Goal: Download file/media

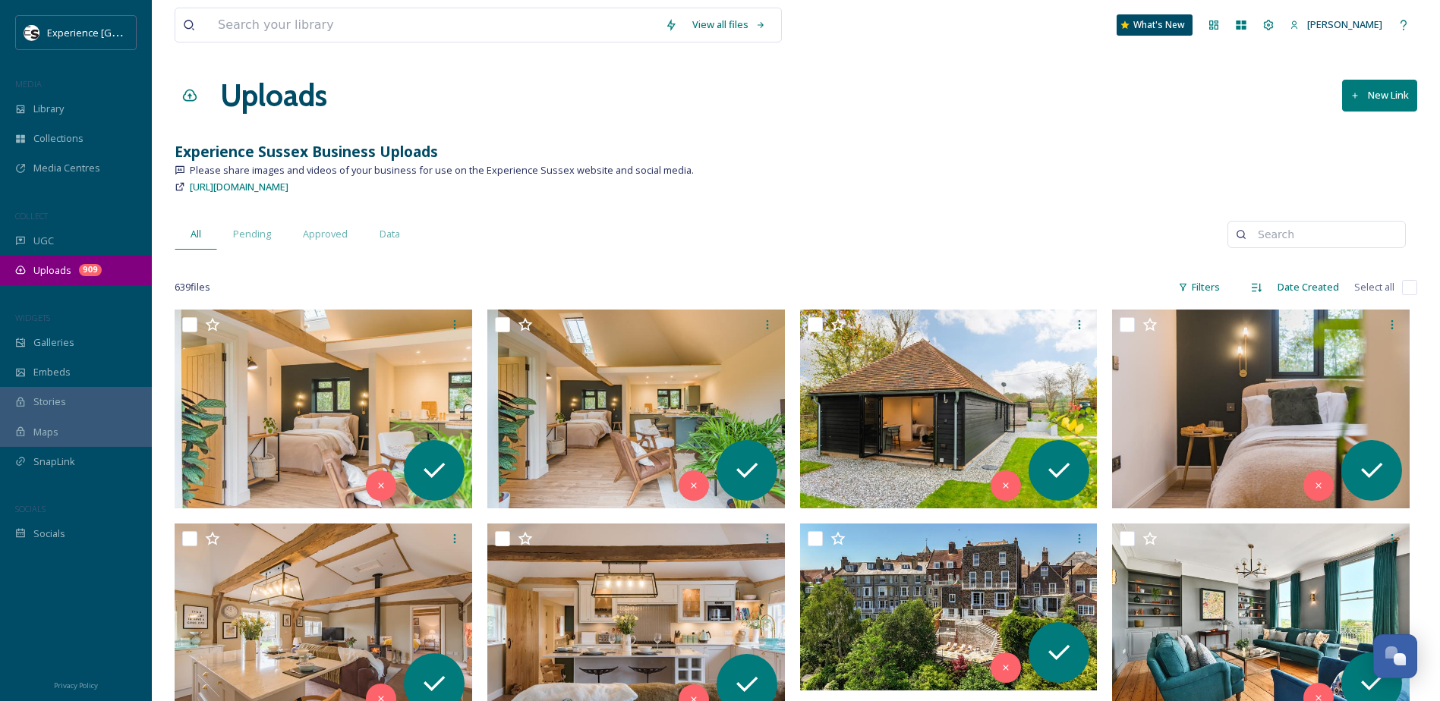
click at [63, 274] on span "Uploads" at bounding box center [52, 270] width 38 height 14
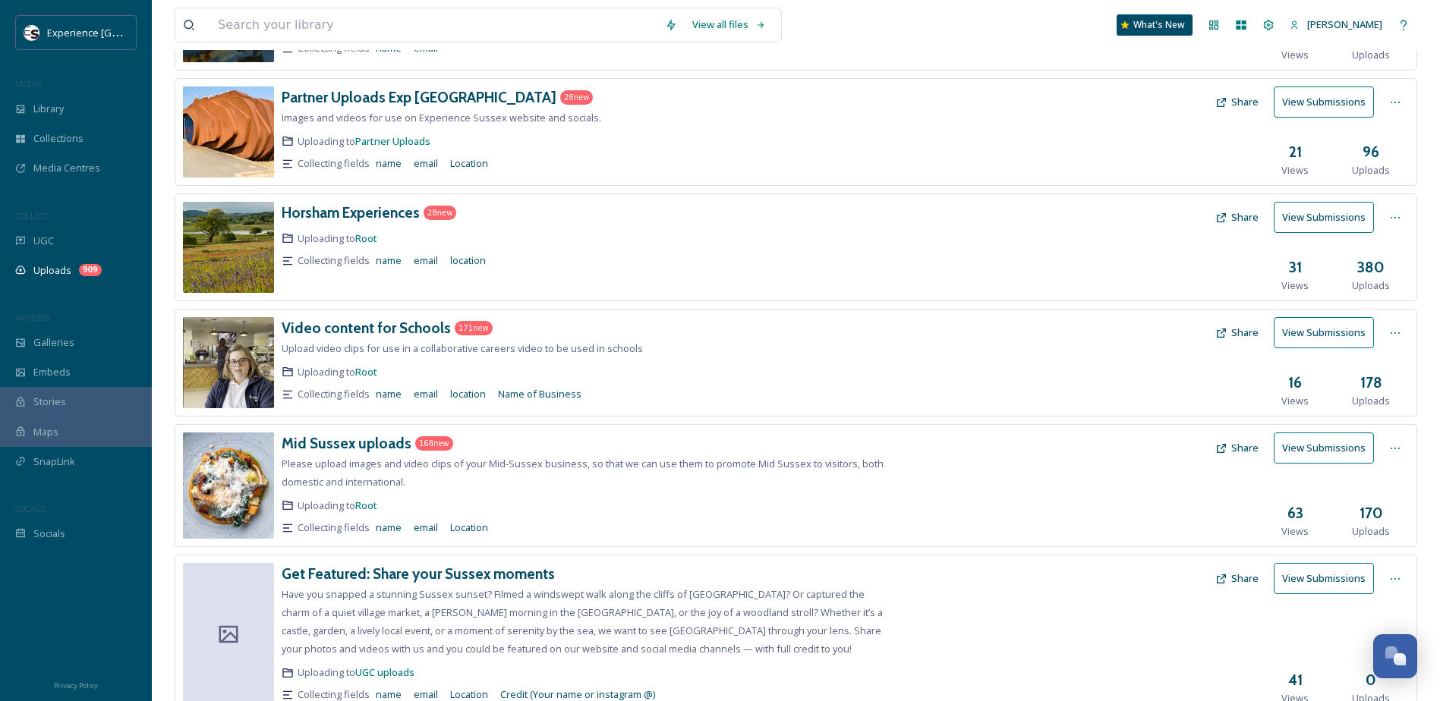
scroll to position [304, 0]
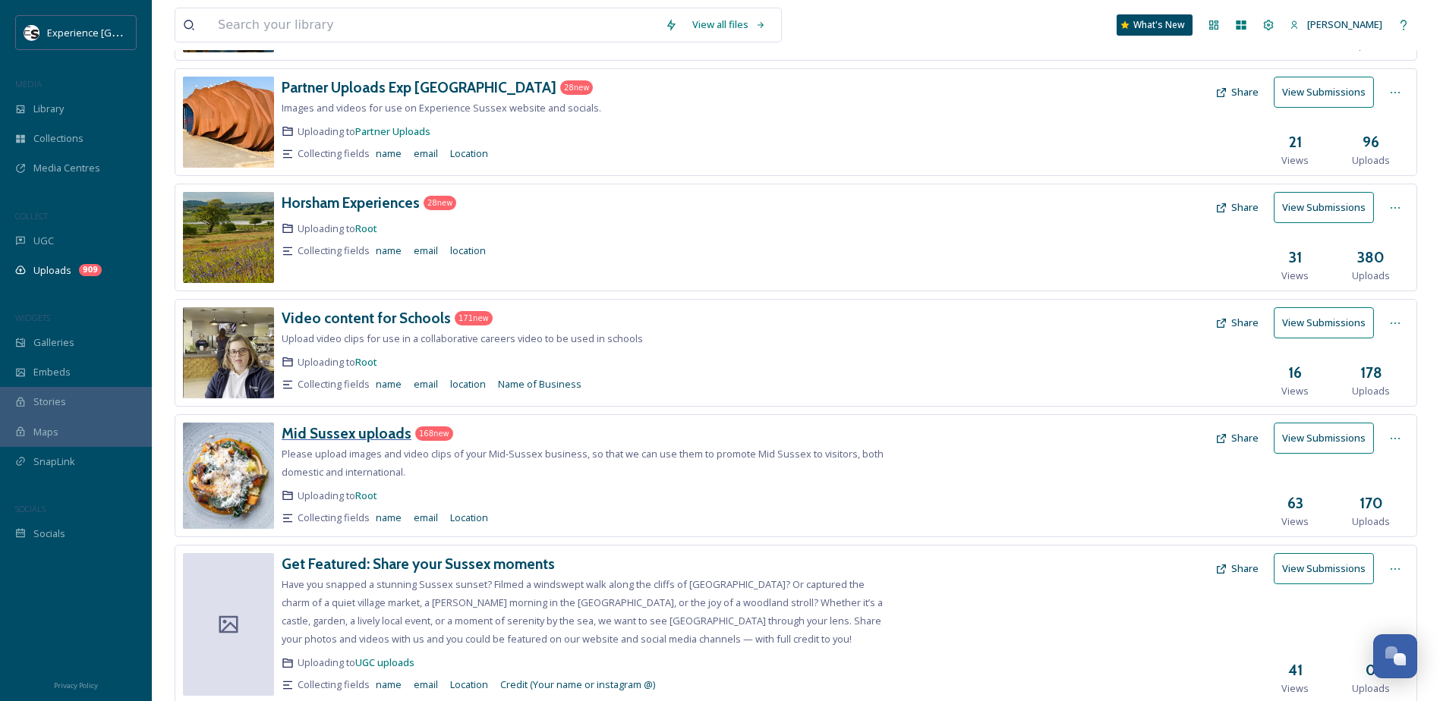
click at [323, 437] on h3 "Mid Sussex uploads" at bounding box center [347, 433] width 130 height 18
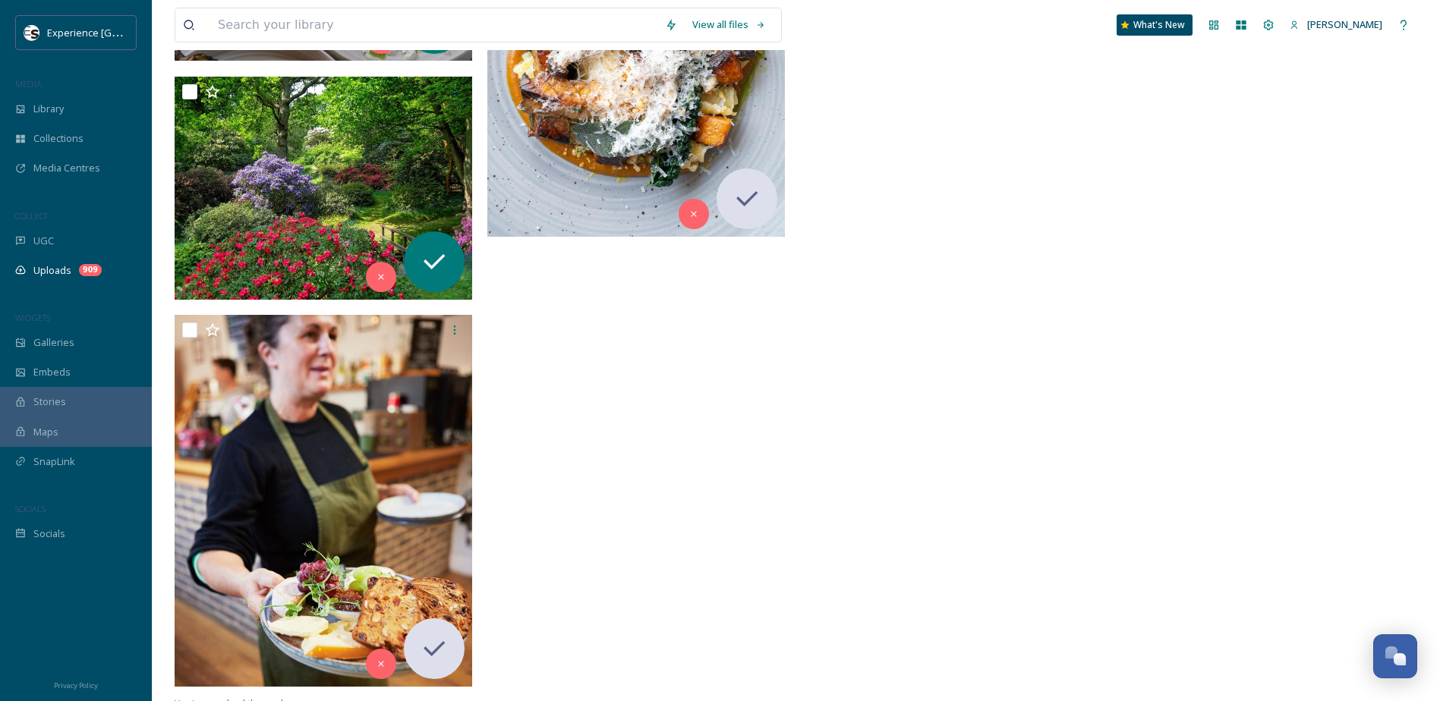
scroll to position [12515, 0]
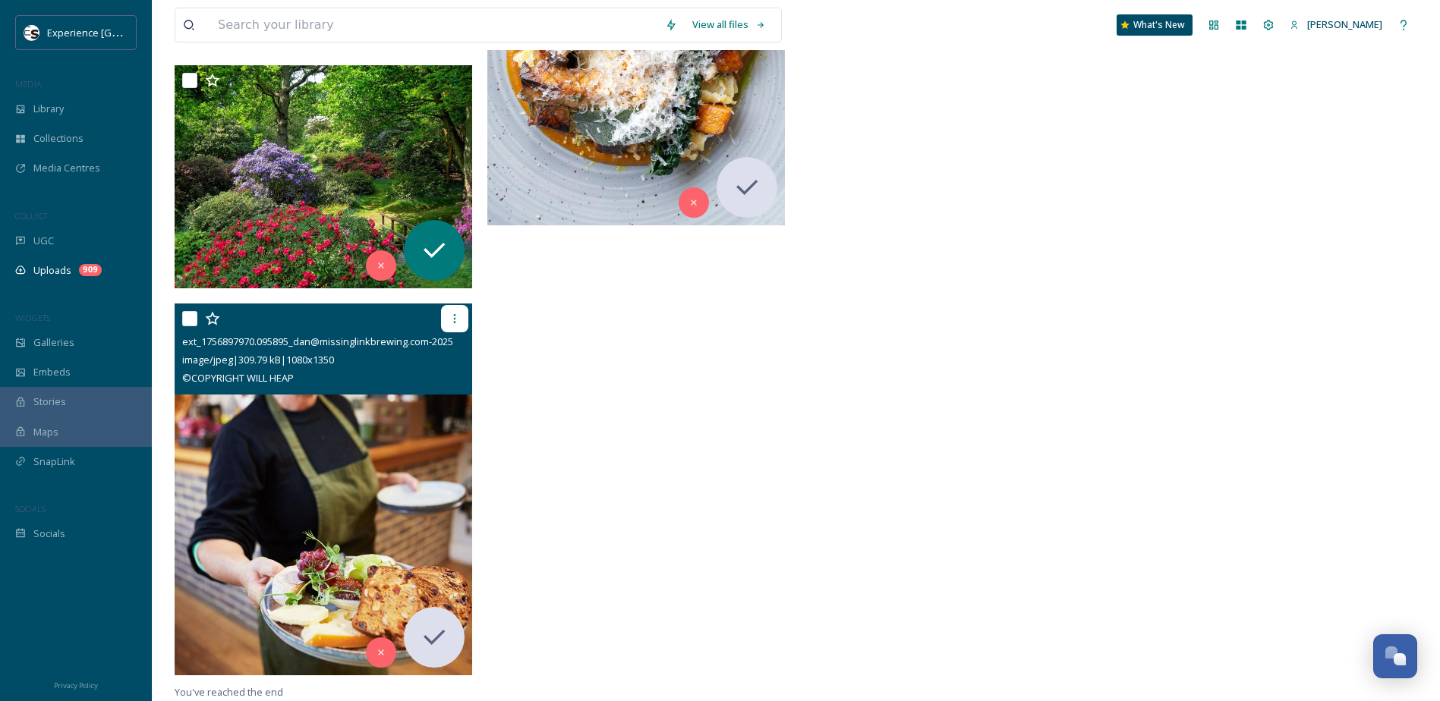
click at [450, 320] on icon at bounding box center [455, 319] width 12 height 12
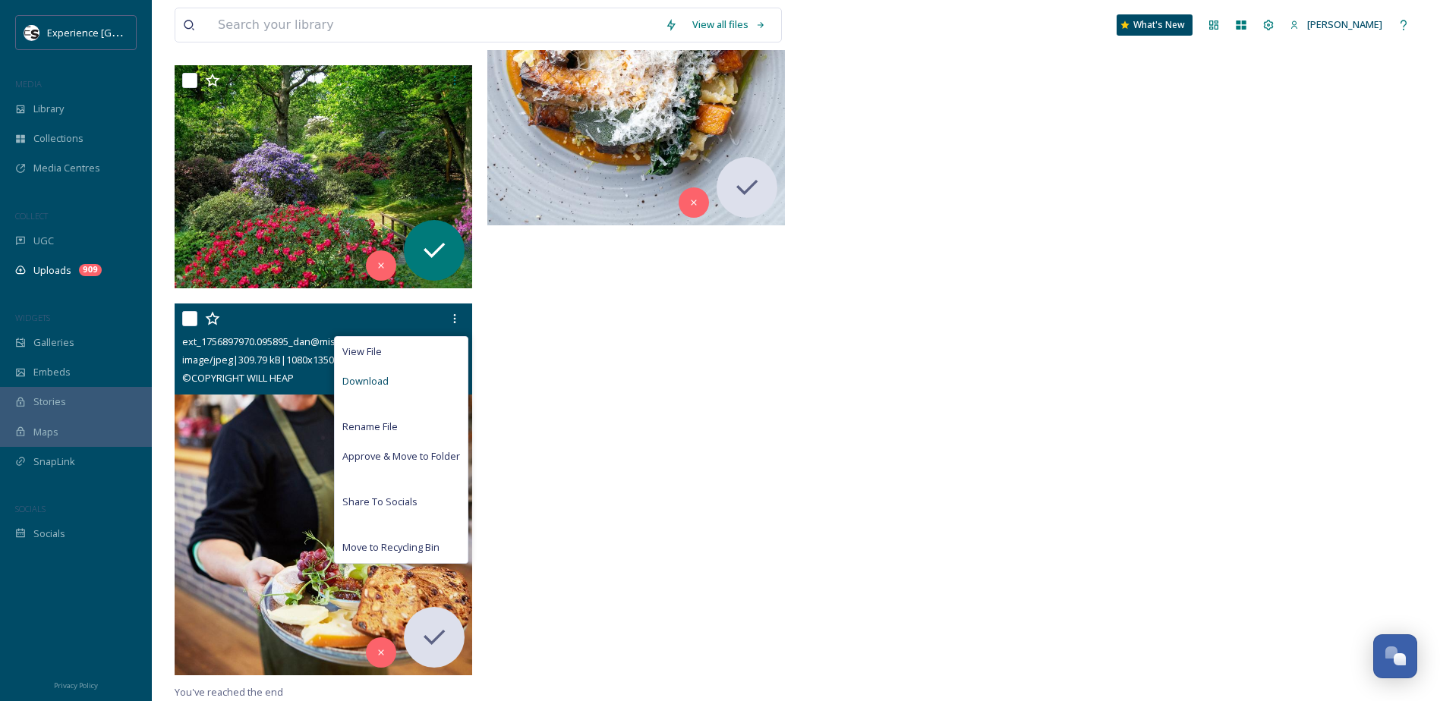
click at [401, 381] on div "Download" at bounding box center [401, 382] width 133 height 30
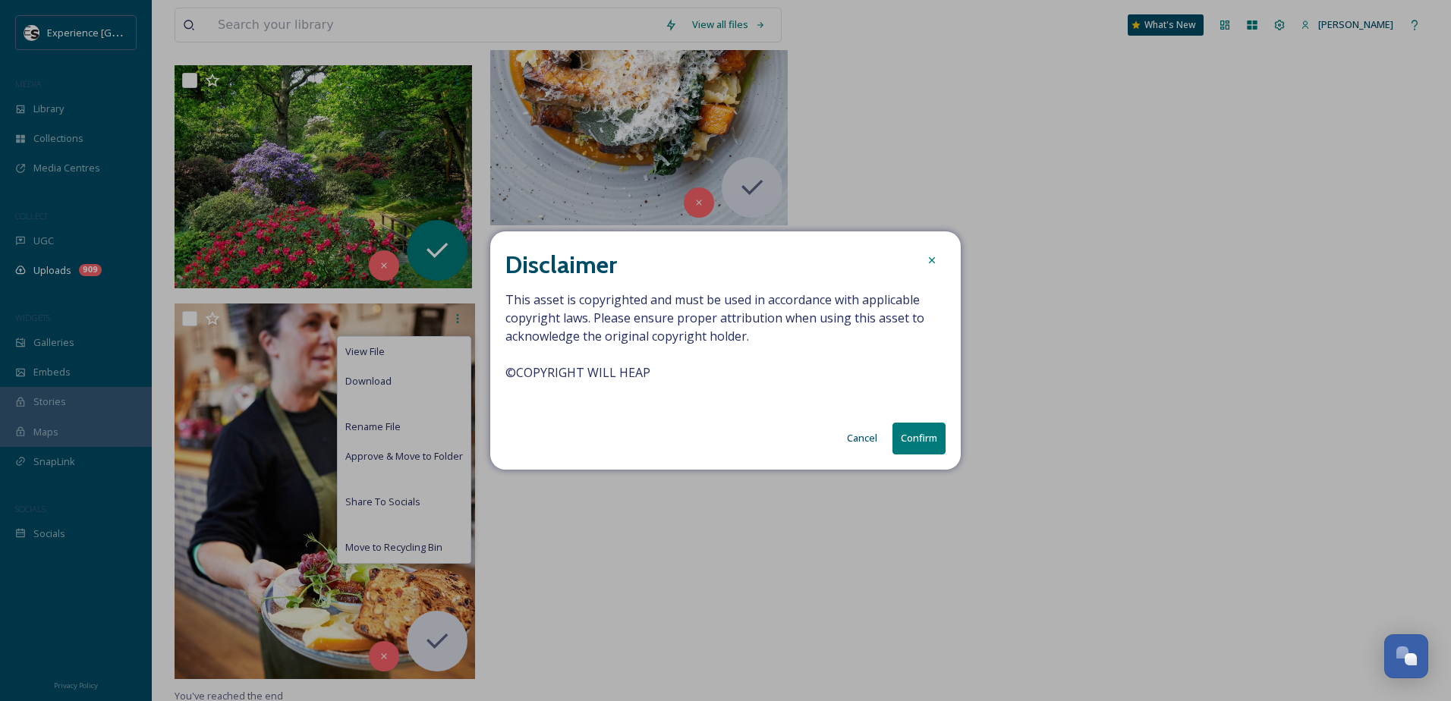
click at [929, 443] on button "Confirm" at bounding box center [919, 438] width 53 height 31
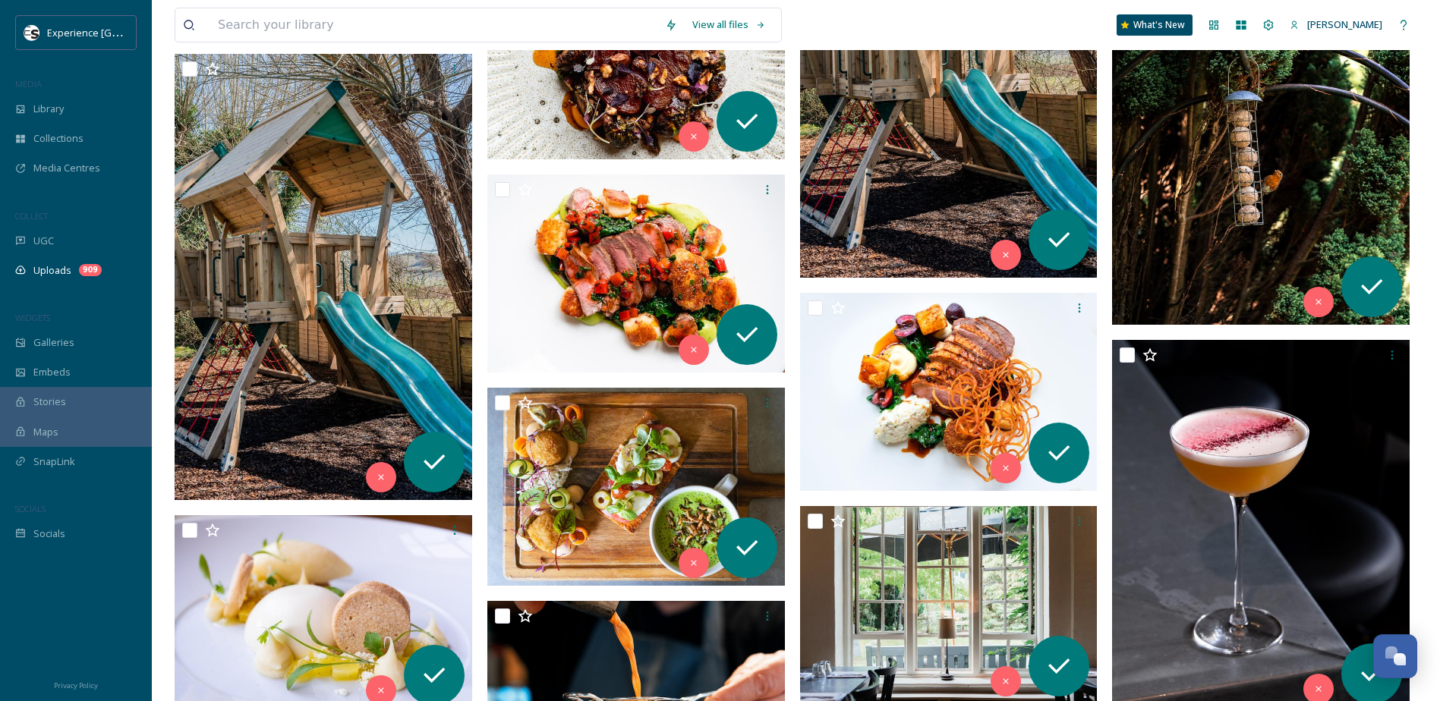
drag, startPoint x: 1048, startPoint y: 550, endPoint x: 1042, endPoint y: 350, distance: 199.7
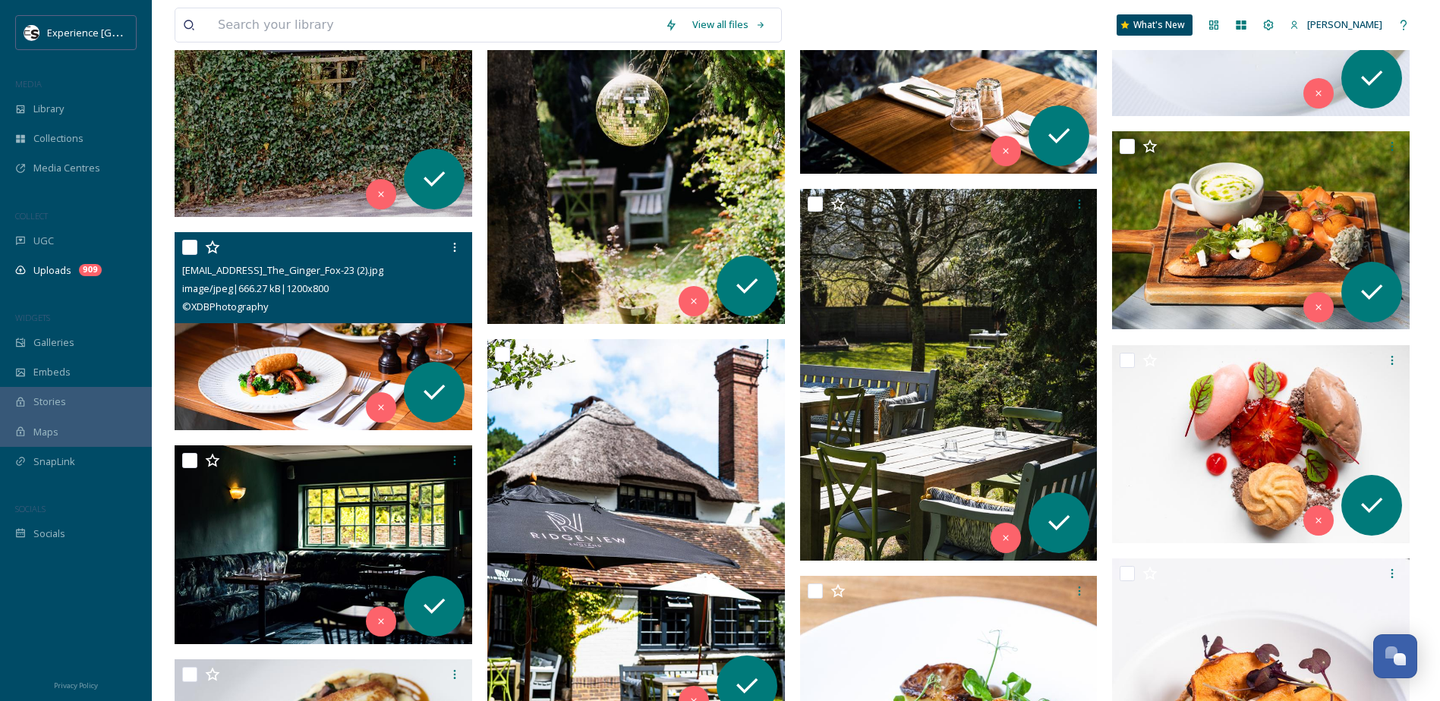
scroll to position [8247, 0]
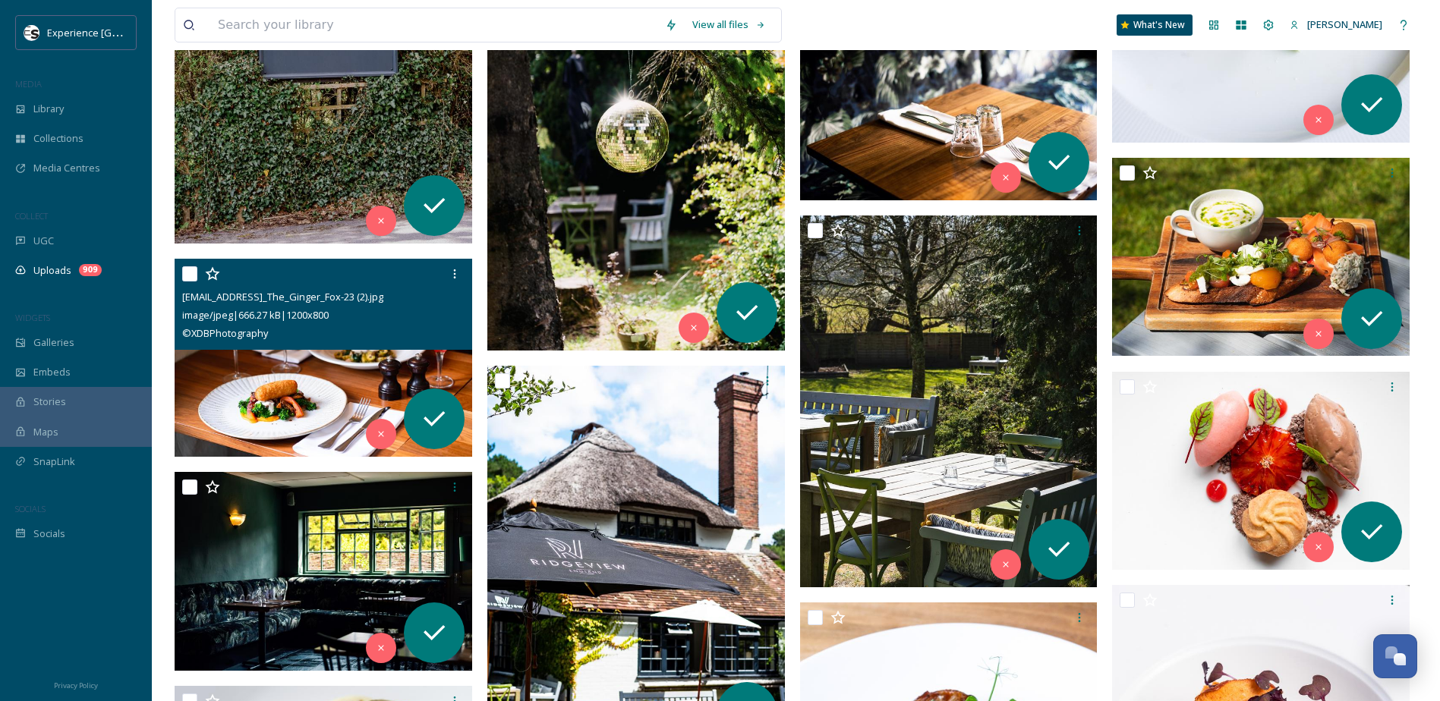
click at [371, 358] on img at bounding box center [324, 358] width 298 height 199
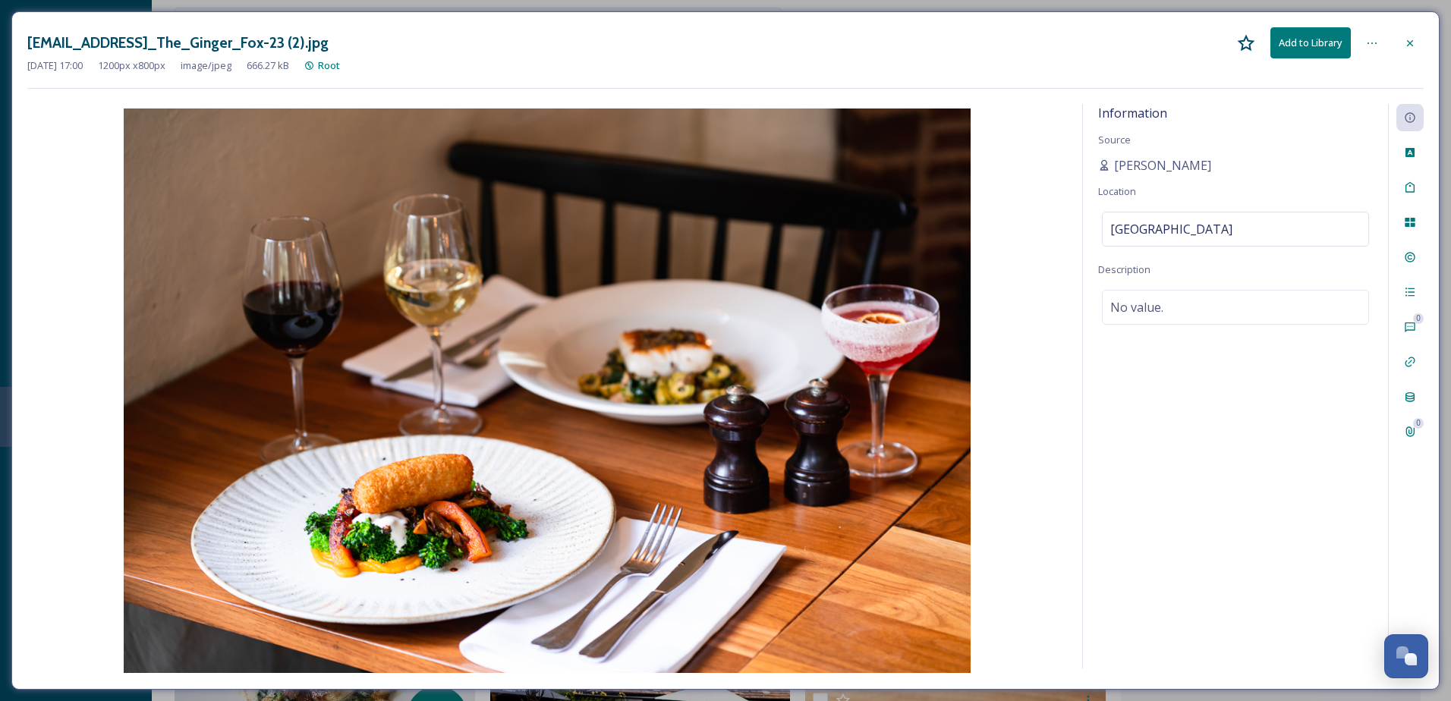
click at [1410, 39] on icon at bounding box center [1410, 43] width 12 height 12
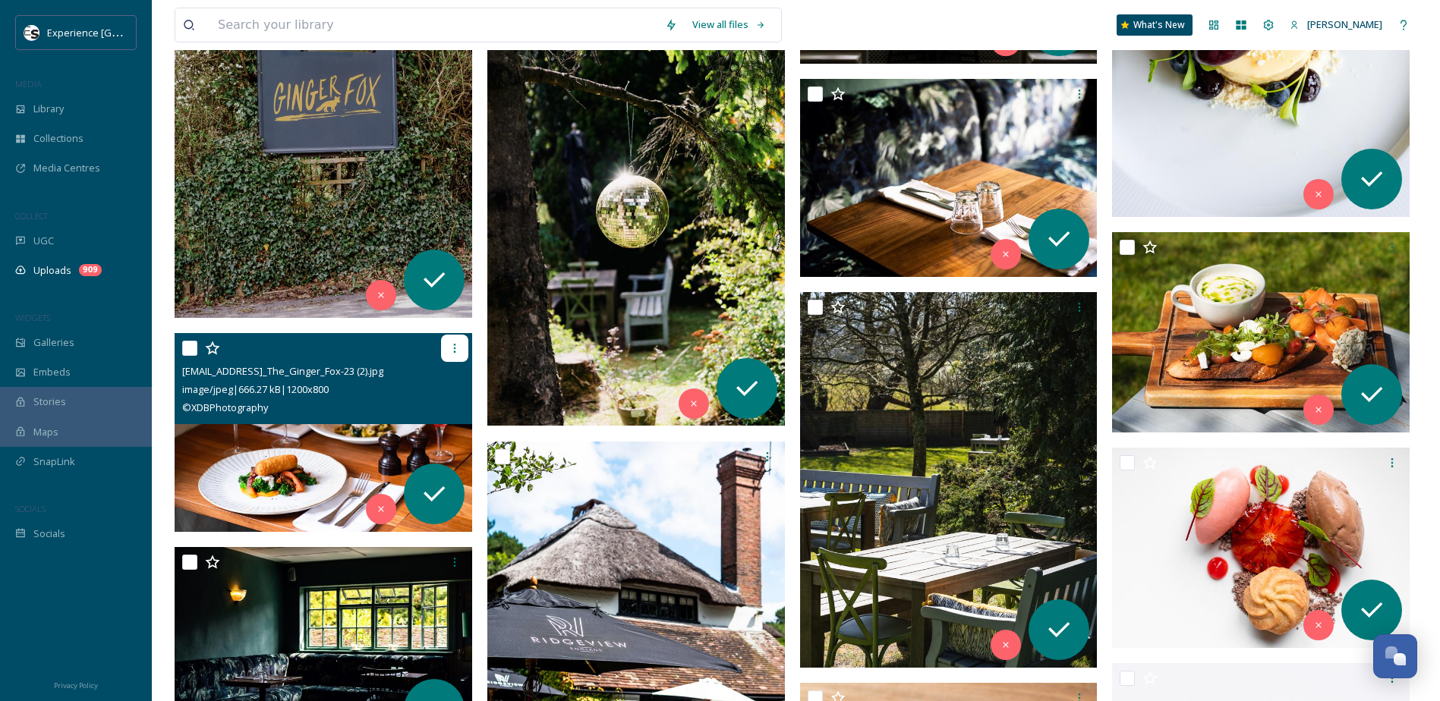
click at [455, 361] on div at bounding box center [454, 348] width 27 height 27
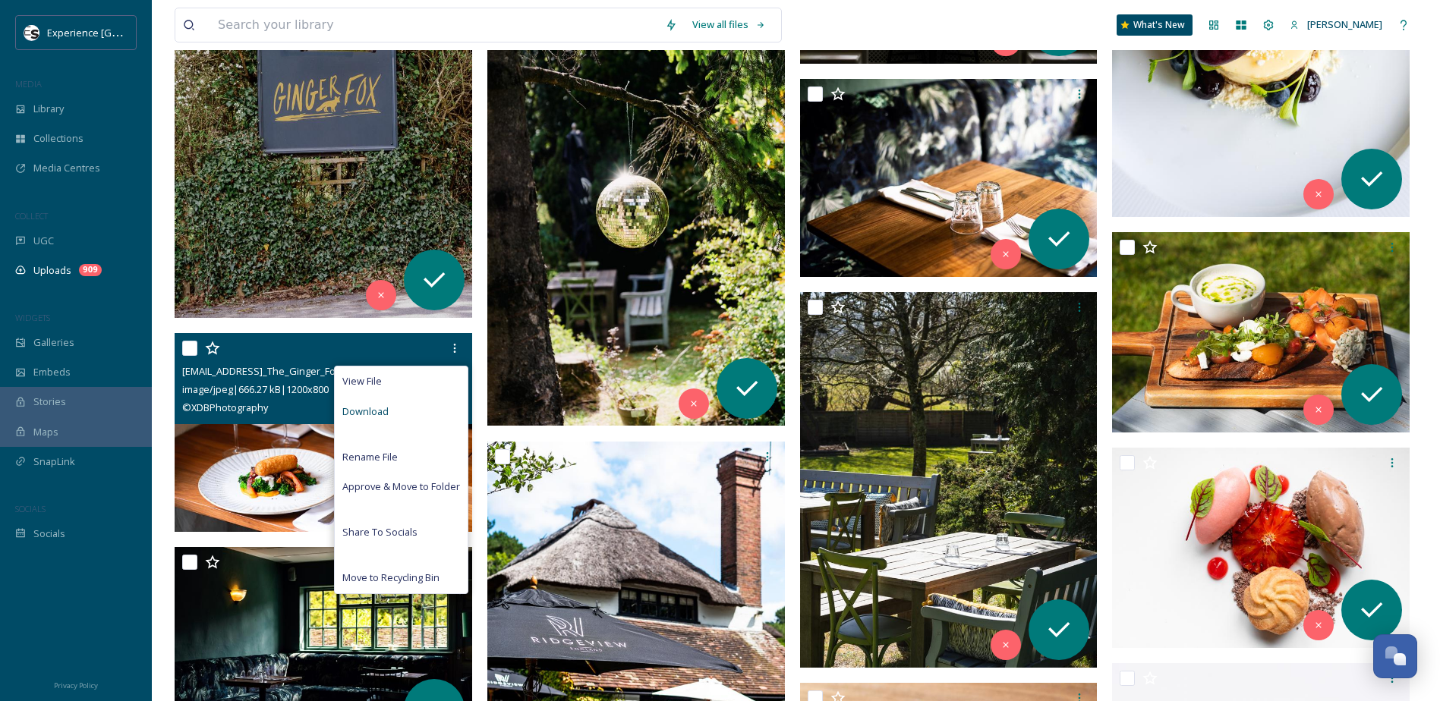
click at [402, 412] on div "Download" at bounding box center [401, 412] width 133 height 30
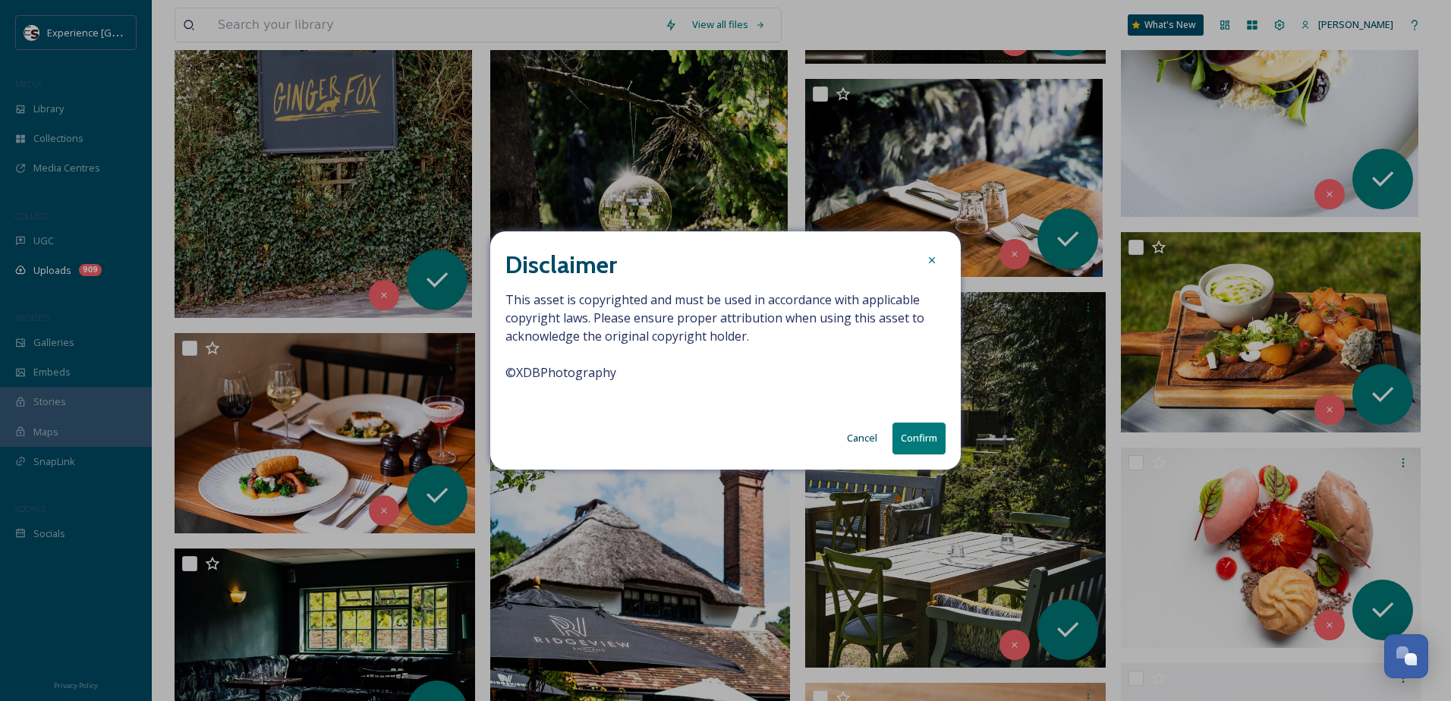
click at [928, 443] on button "Confirm" at bounding box center [919, 438] width 53 height 31
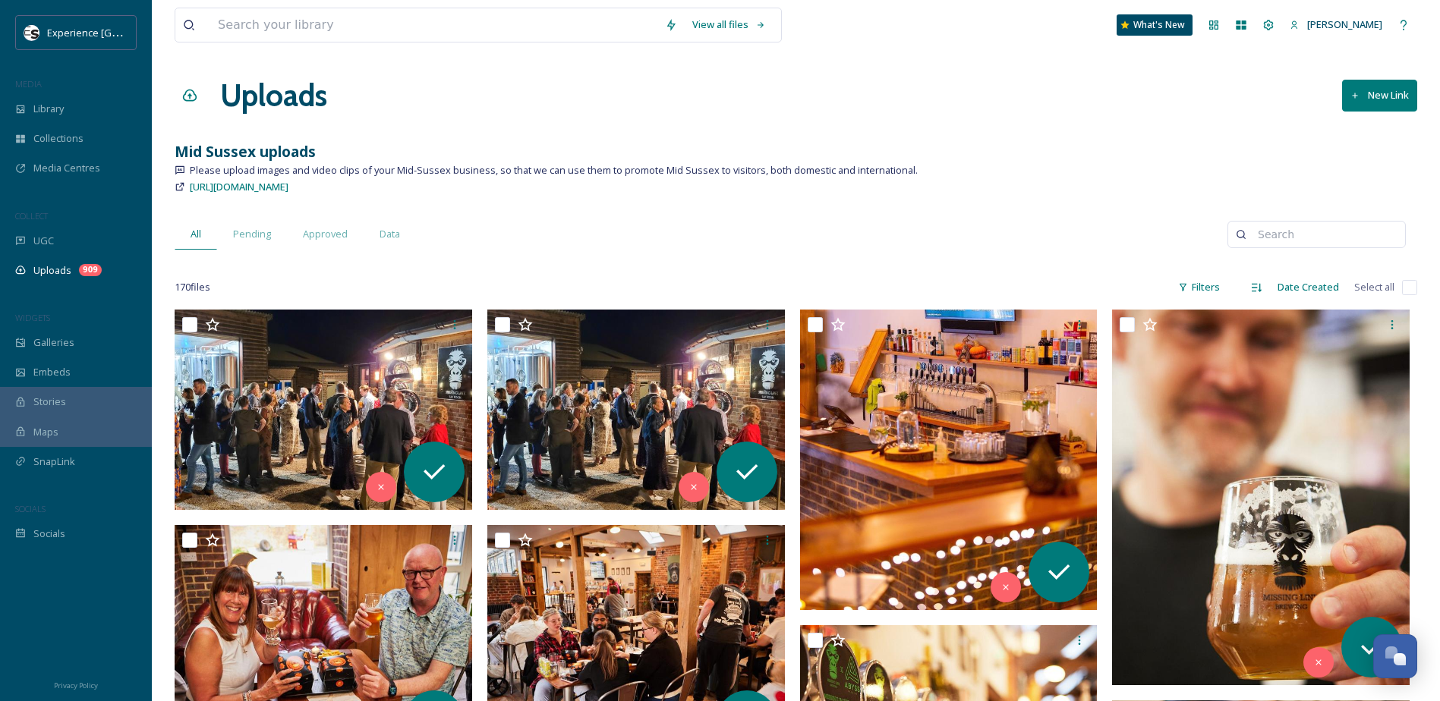
drag, startPoint x: 796, startPoint y: 406, endPoint x: 798, endPoint y: 213, distance: 193.6
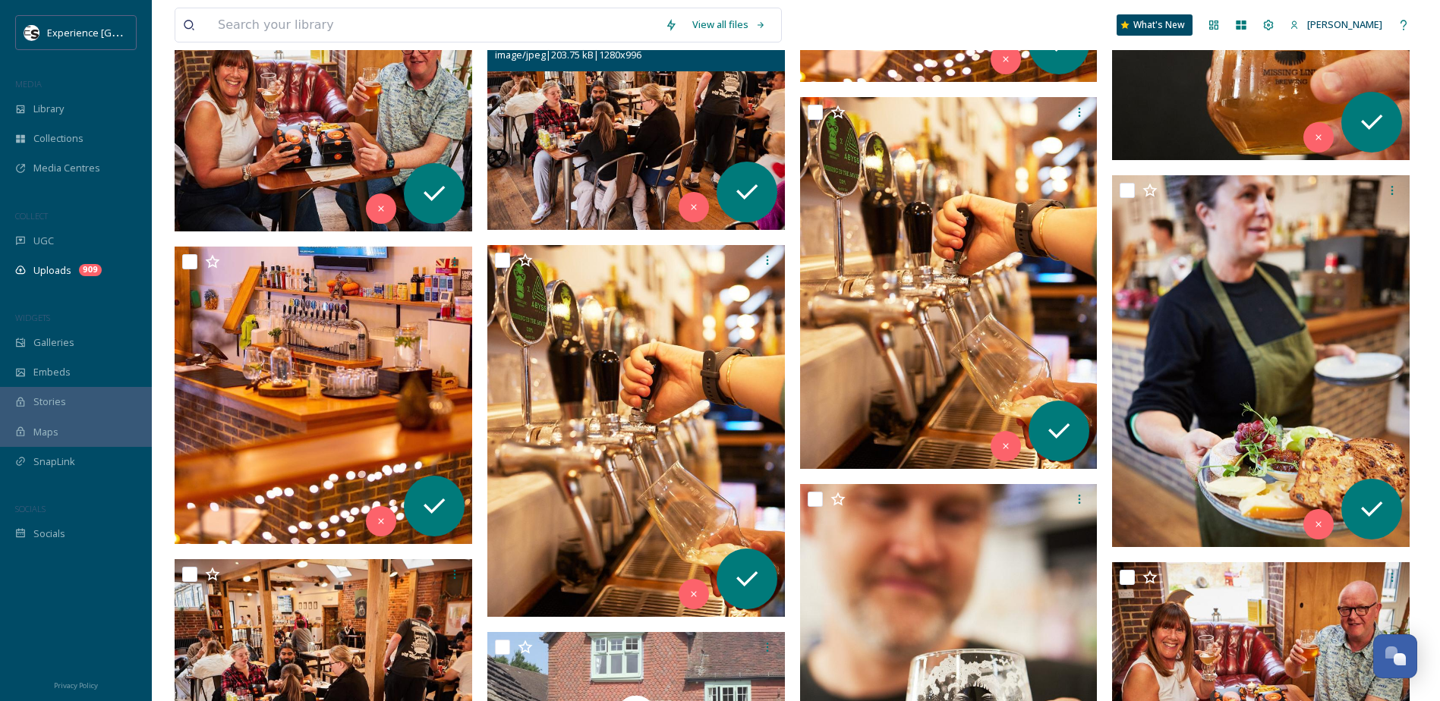
scroll to position [531, 0]
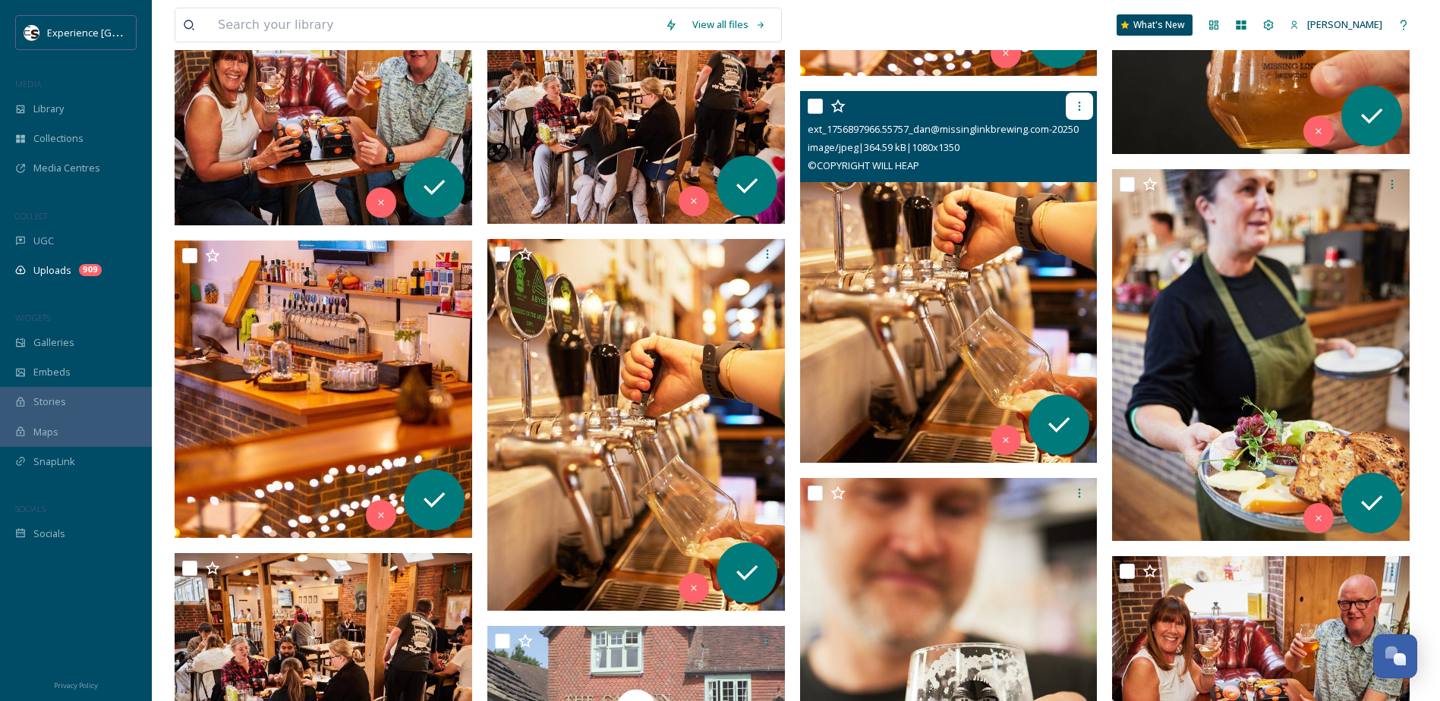
click at [1079, 110] on icon at bounding box center [1080, 106] width 2 height 9
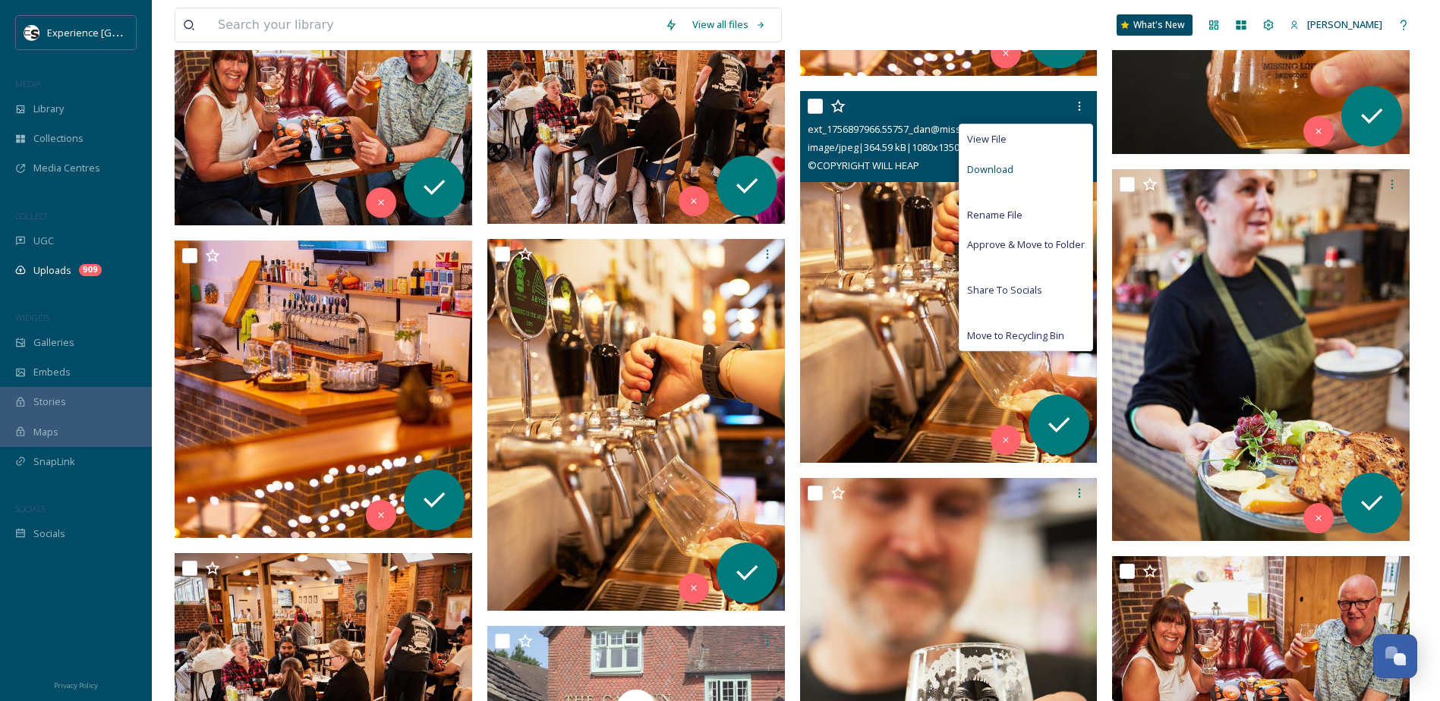
click at [1036, 171] on div "Download" at bounding box center [1026, 170] width 133 height 30
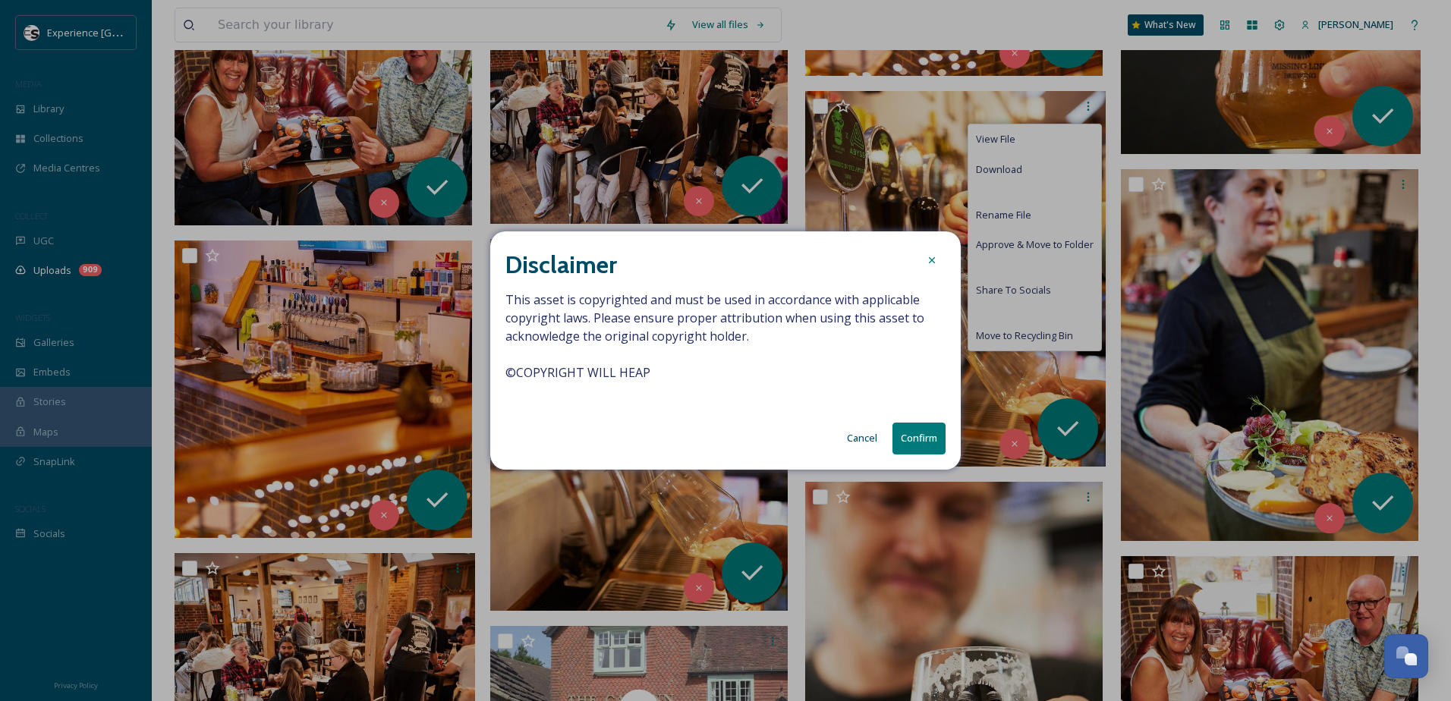
click at [921, 440] on button "Confirm" at bounding box center [919, 438] width 53 height 31
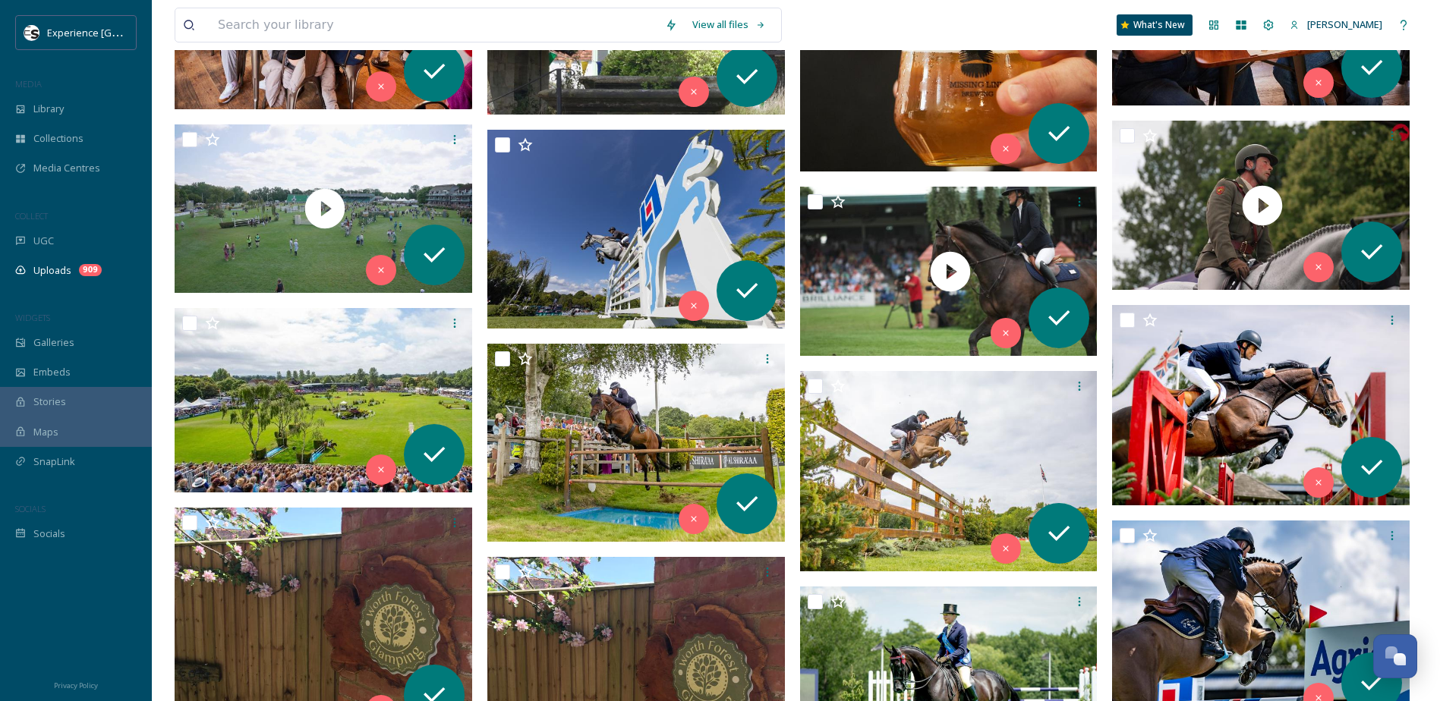
scroll to position [987, 0]
